Goal: Information Seeking & Learning: Learn about a topic

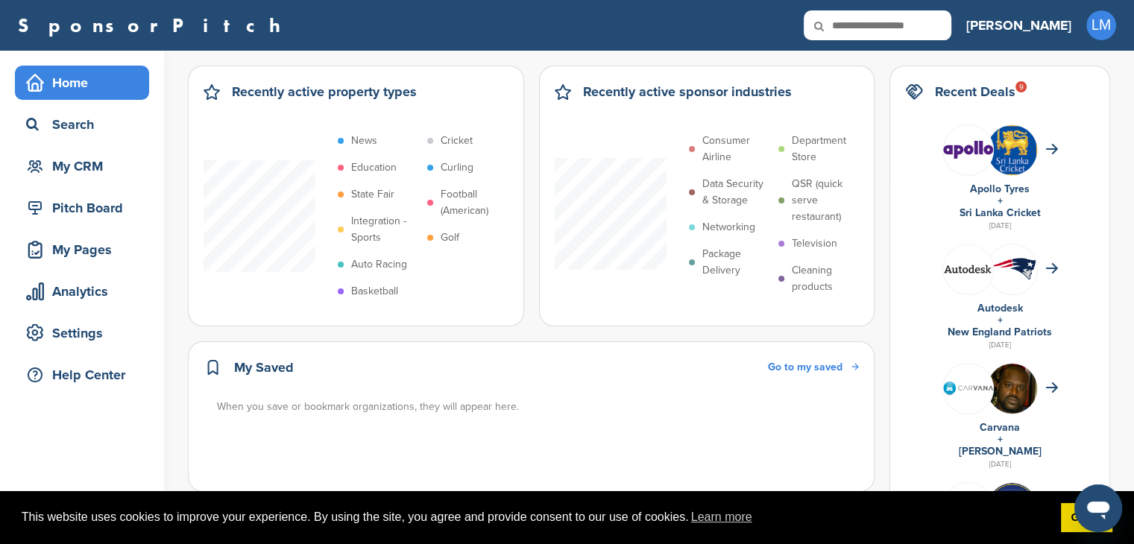
click at [951, 16] on input "text" at bounding box center [878, 25] width 148 height 30
type input "********"
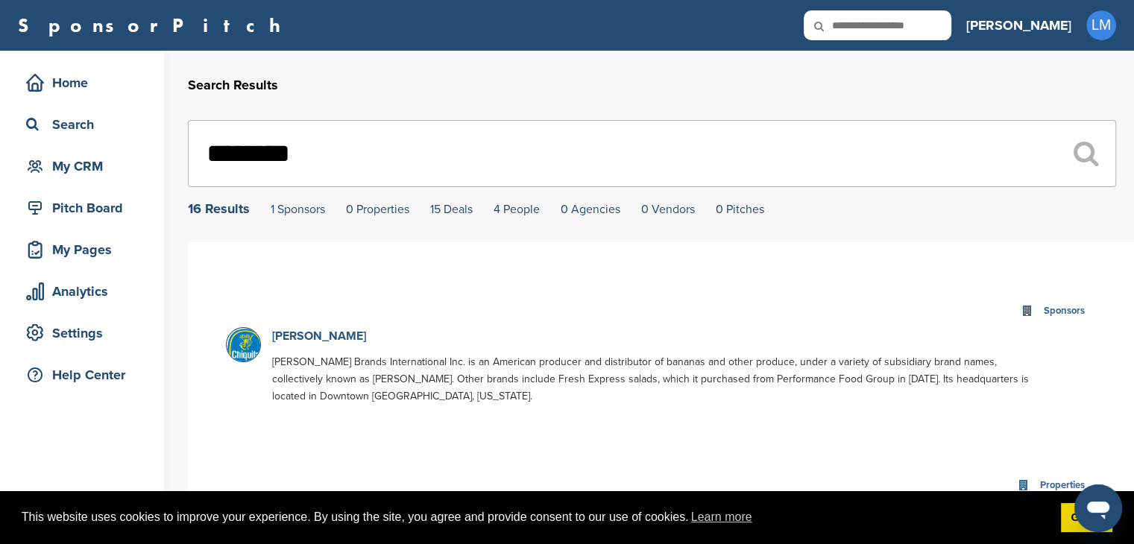
click at [301, 335] on link "Chiquita" at bounding box center [319, 336] width 94 height 15
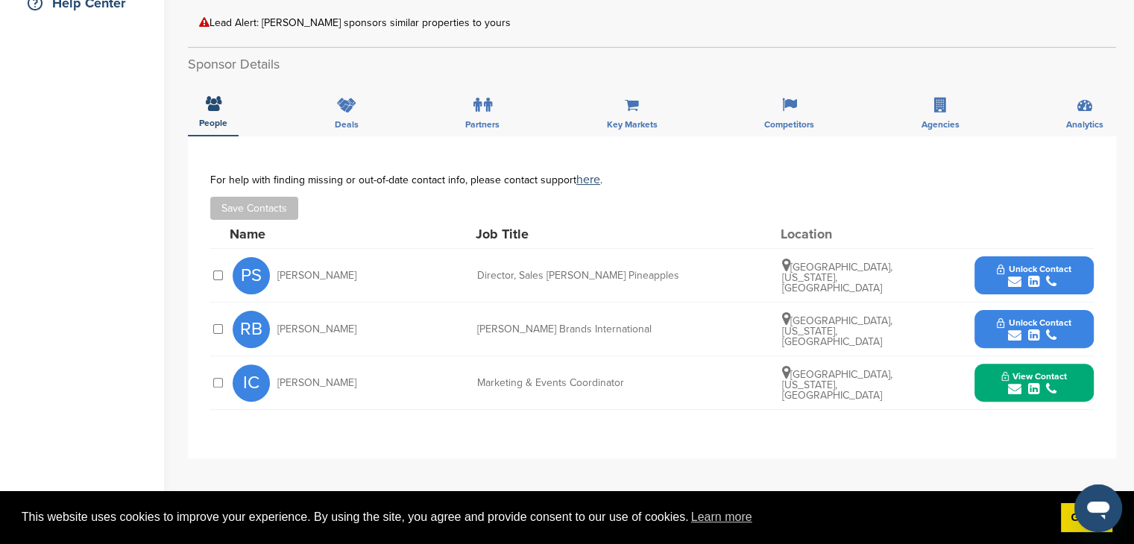
scroll to position [373, 0]
